Goal: Information Seeking & Learning: Understand process/instructions

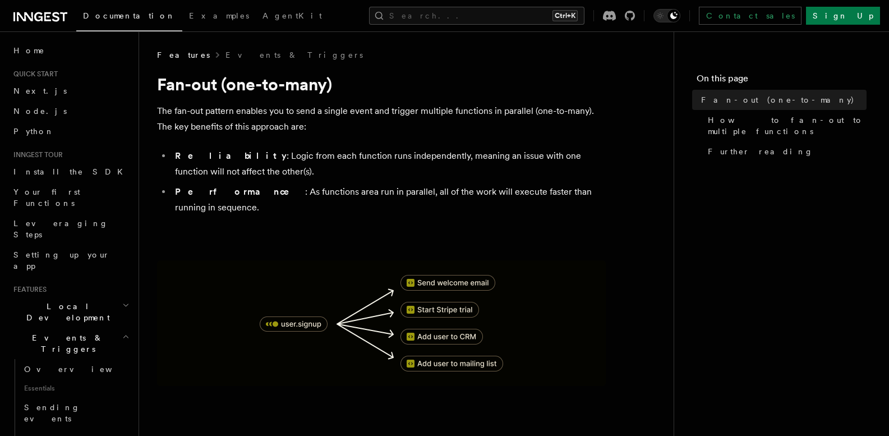
click at [273, 83] on h1 "Fan-out (one-to-many)" at bounding box center [381, 84] width 449 height 20
click at [300, 86] on h1 "Fan-out (one-to-many)" at bounding box center [381, 84] width 449 height 20
click at [298, 125] on p "The fan-out pattern enables you to send a single event and trigger multiple fun…" at bounding box center [381, 118] width 449 height 31
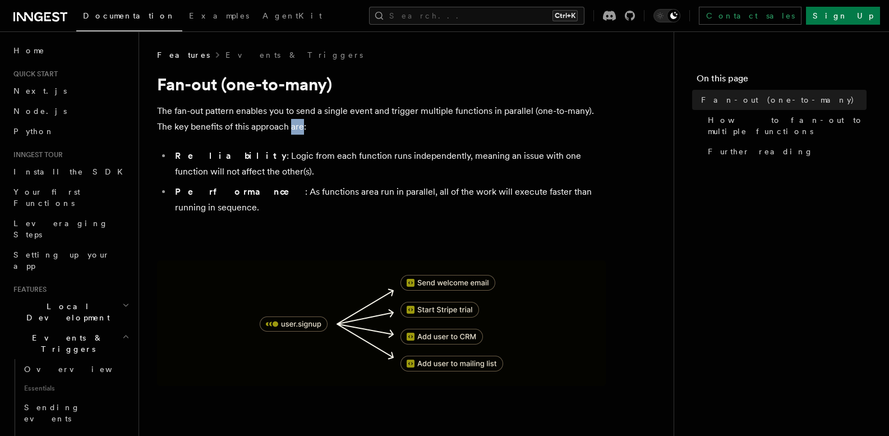
click at [298, 125] on p "The fan-out pattern enables you to send a single event and trigger multiple fun…" at bounding box center [381, 118] width 449 height 31
click at [369, 190] on li "Performance : As functions area run in parallel, all of the work will execute f…" at bounding box center [389, 199] width 434 height 31
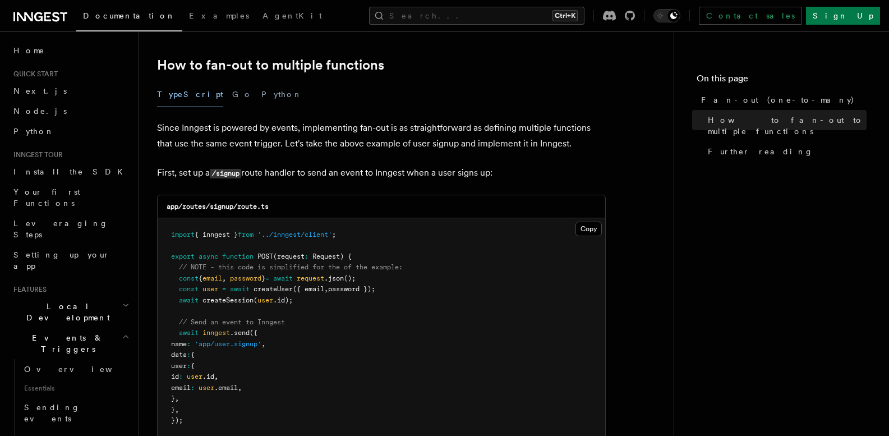
scroll to position [563, 0]
click at [238, 383] on span ".email" at bounding box center [226, 387] width 24 height 8
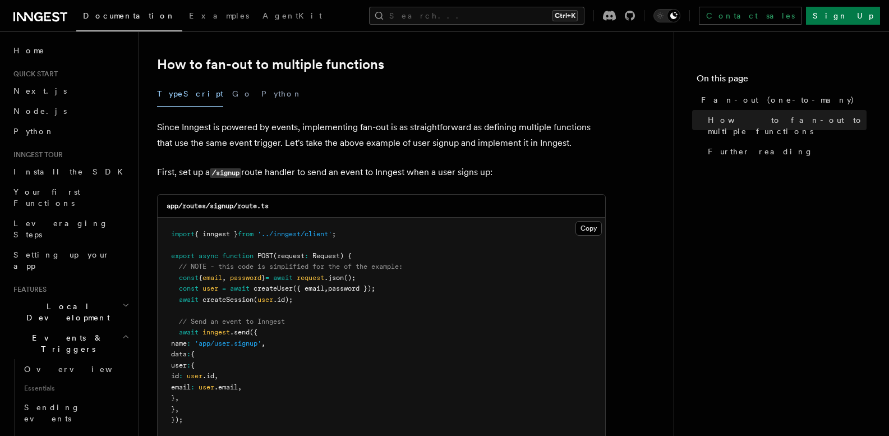
click at [269, 261] on pre "import { inngest } from '../inngest/client' ; export async function POST (reque…" at bounding box center [382, 344] width 448 height 252
click at [214, 383] on span "user" at bounding box center [207, 387] width 16 height 8
click at [202, 372] on span "user" at bounding box center [195, 376] width 16 height 8
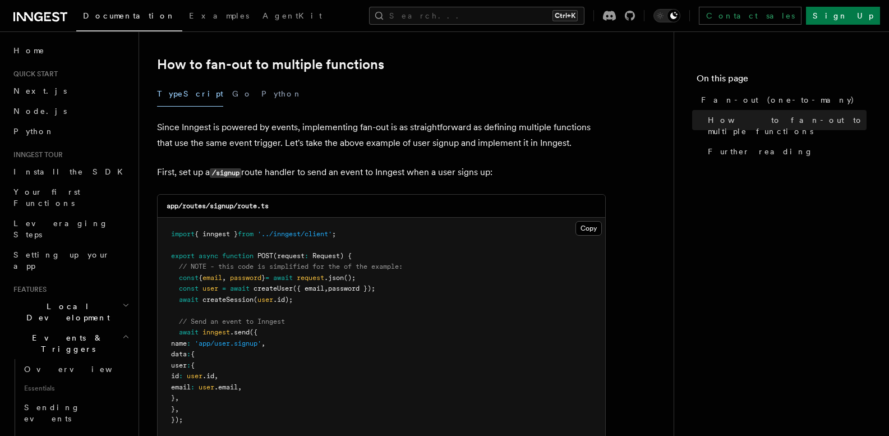
click at [214, 372] on span ".id" at bounding box center [208, 376] width 12 height 8
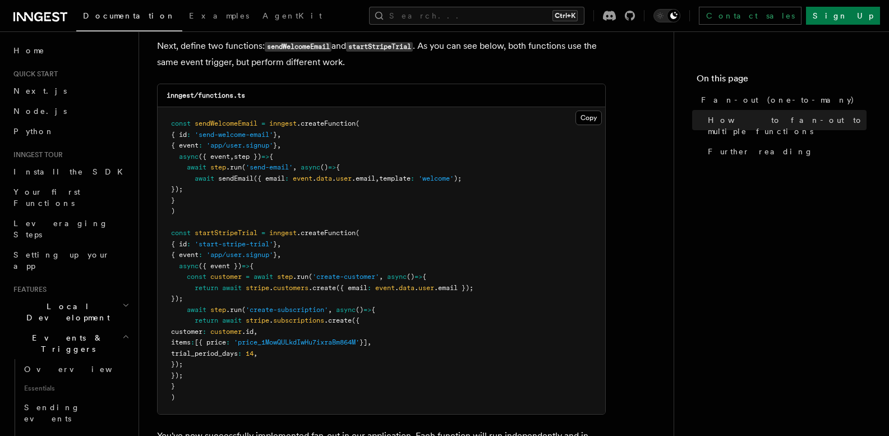
scroll to position [1012, 0]
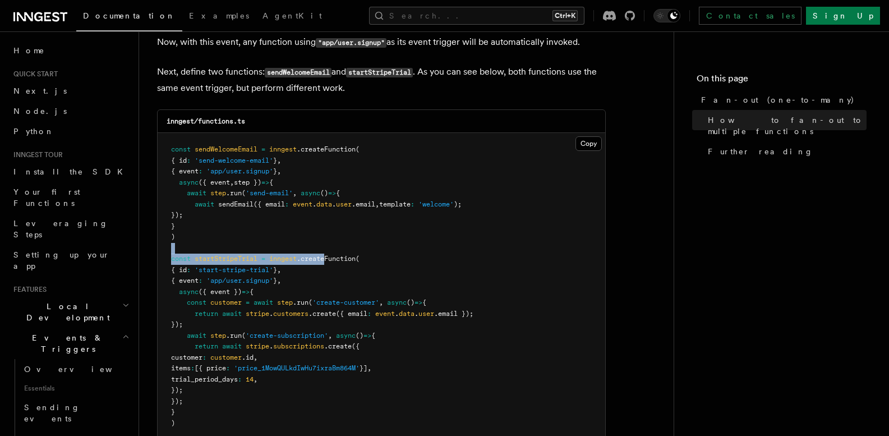
click at [315, 133] on pre "const sendWelcomeEmail = inngest .createFunction ( { id : 'send-welcome-email' …" at bounding box center [382, 286] width 448 height 307
click at [315, 255] on span ".createFunction" at bounding box center [326, 259] width 59 height 8
click at [320, 255] on span ".createFunction" at bounding box center [326, 259] width 59 height 8
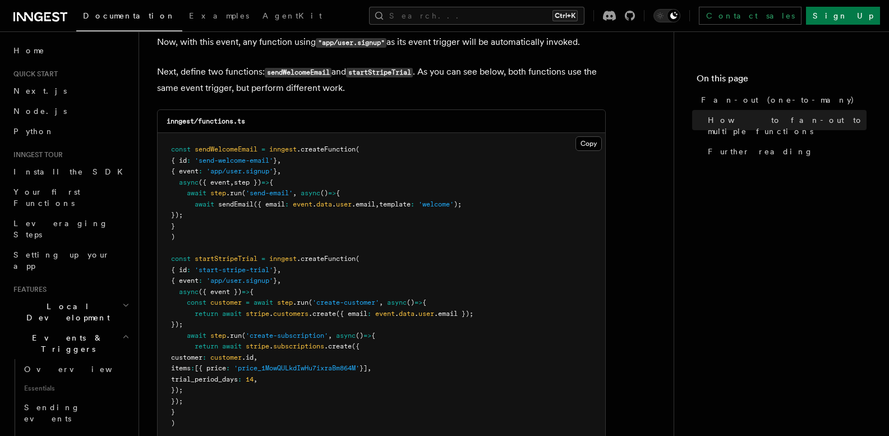
click at [307, 149] on pre "const sendWelcomeEmail = inngest .createFunction ( { id : 'send-welcome-email' …" at bounding box center [382, 286] width 448 height 307
